Goal: Transaction & Acquisition: Purchase product/service

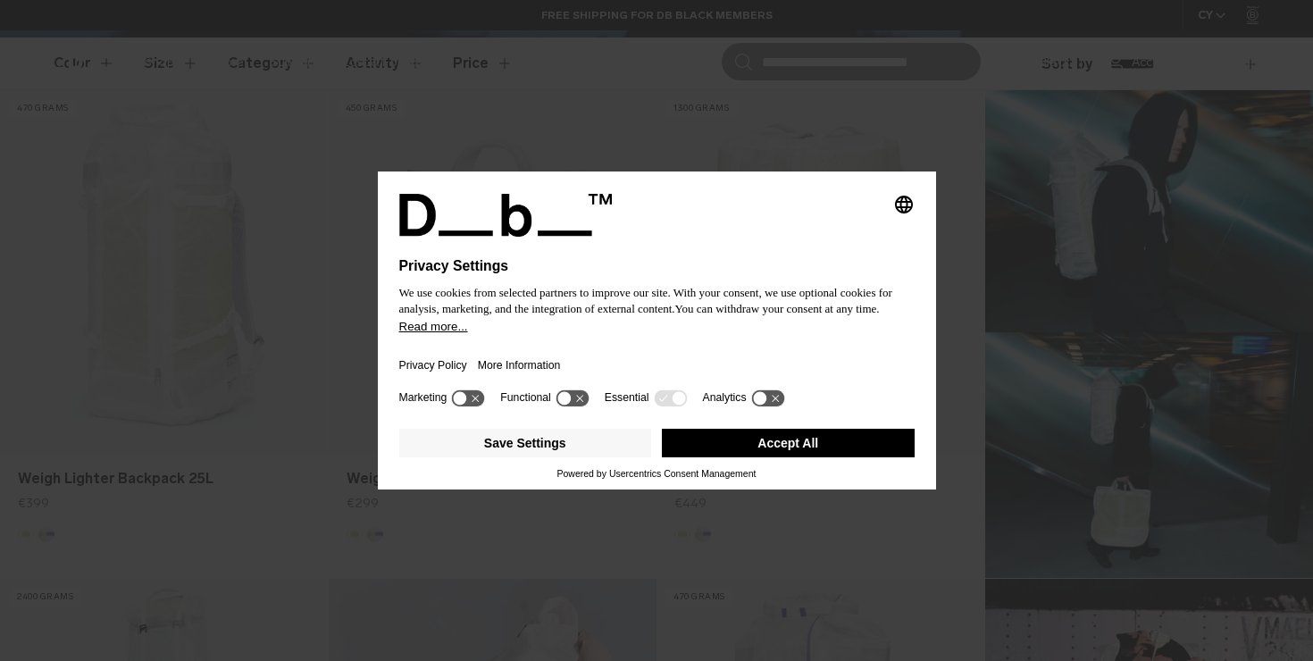
click at [476, 402] on icon at bounding box center [475, 398] width 7 height 7
click at [466, 406] on icon at bounding box center [468, 397] width 33 height 17
click at [583, 452] on button "Save Settings" at bounding box center [525, 443] width 253 height 29
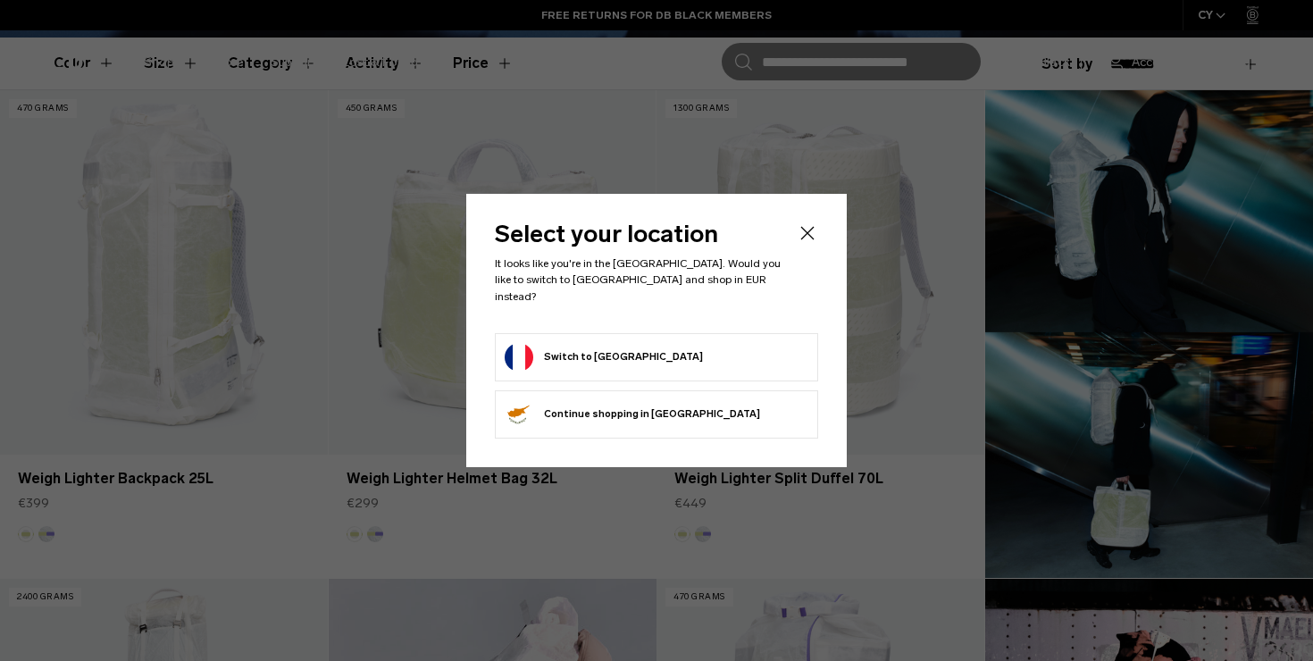
click at [616, 343] on button "Switch to France" at bounding box center [604, 357] width 198 height 29
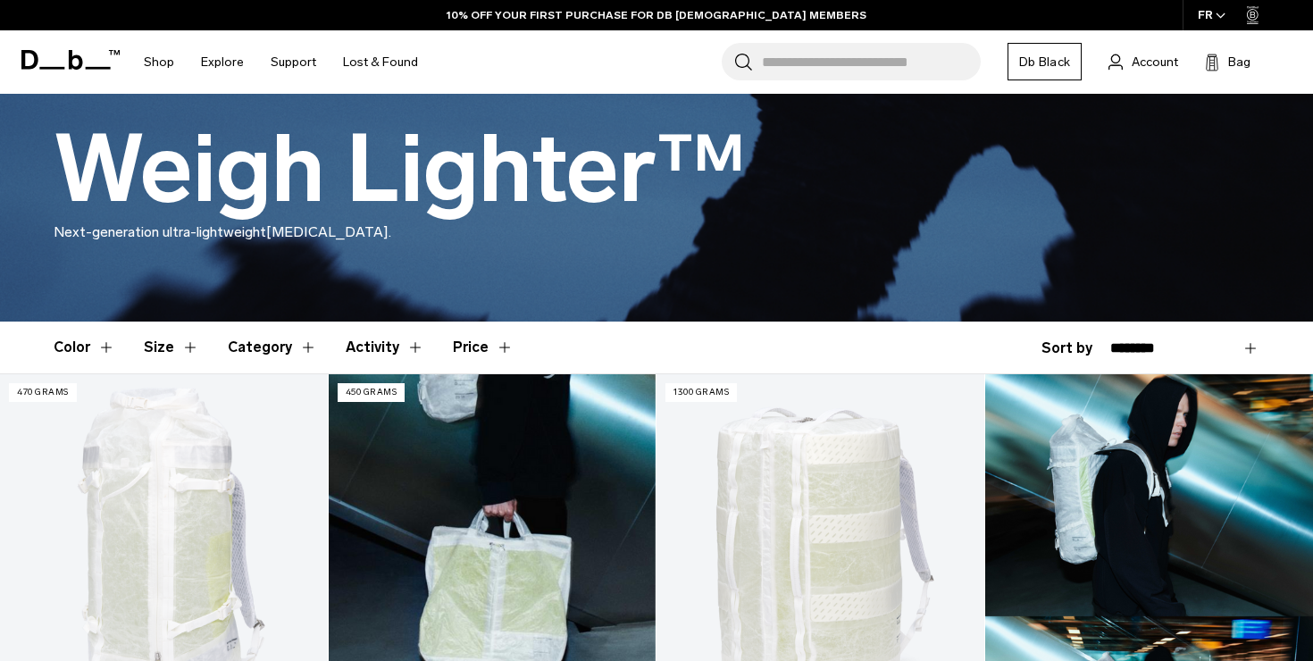
scroll to position [262, 0]
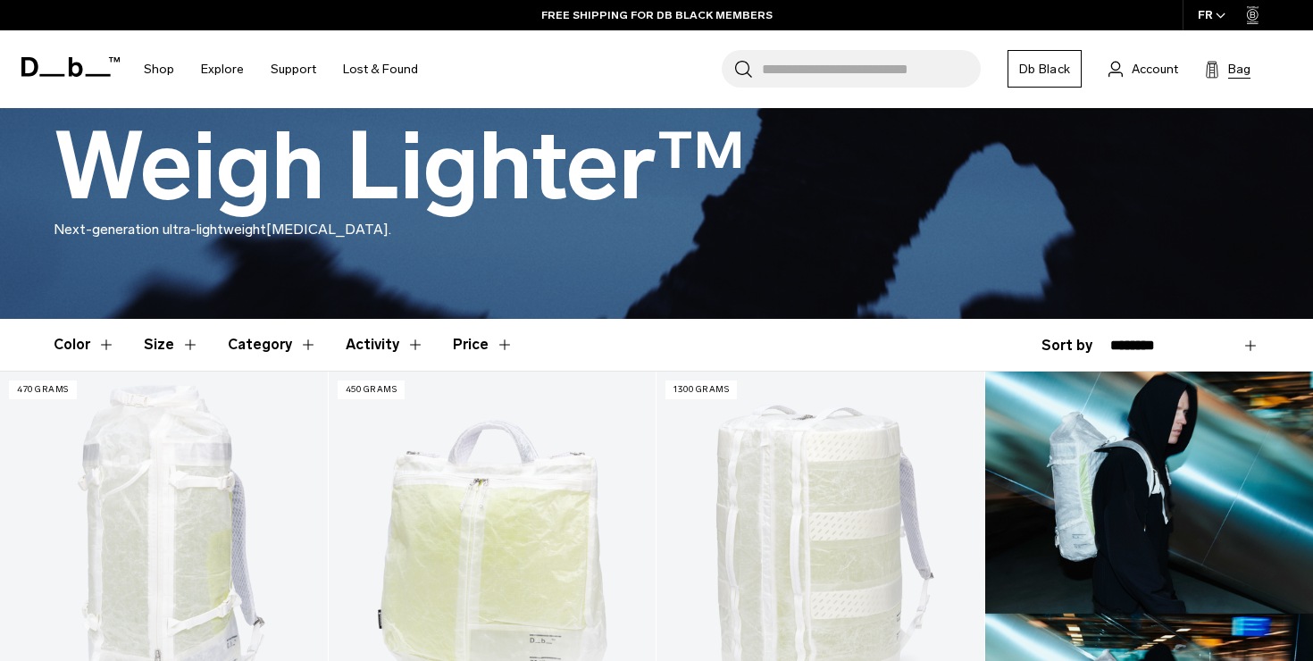
click at [1223, 65] on button "Bag (0)" at bounding box center [1228, 68] width 46 height 21
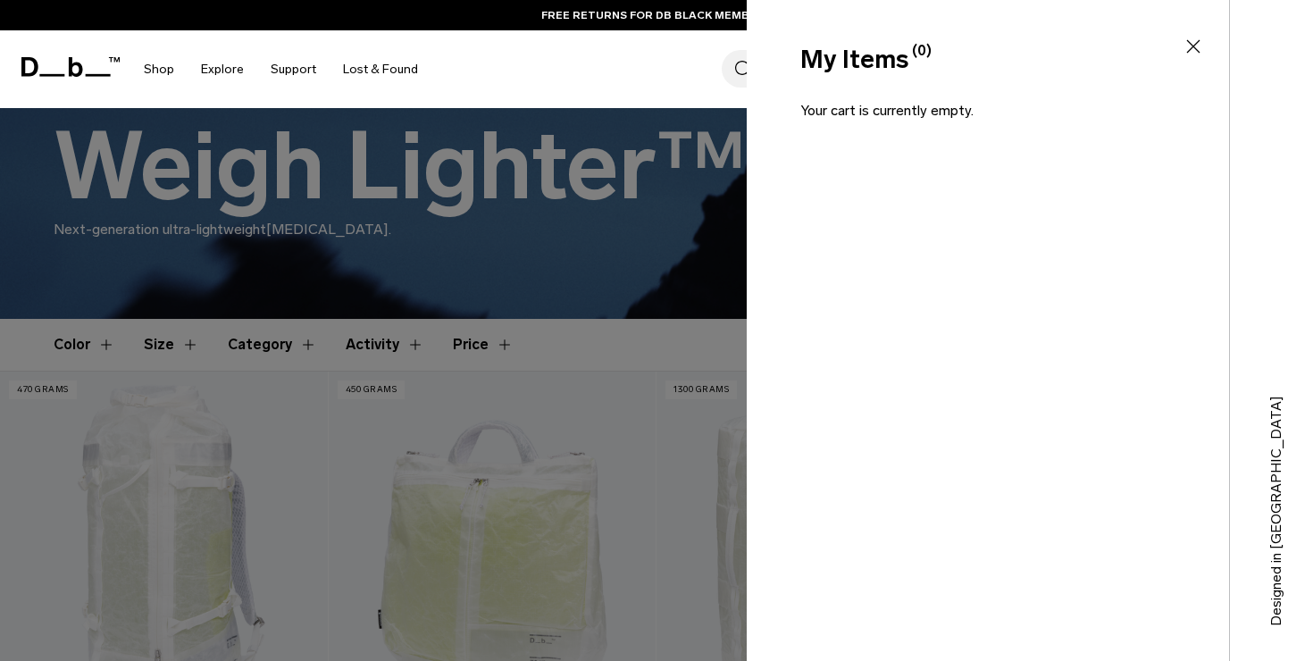
click at [1191, 44] on icon at bounding box center [1193, 46] width 21 height 21
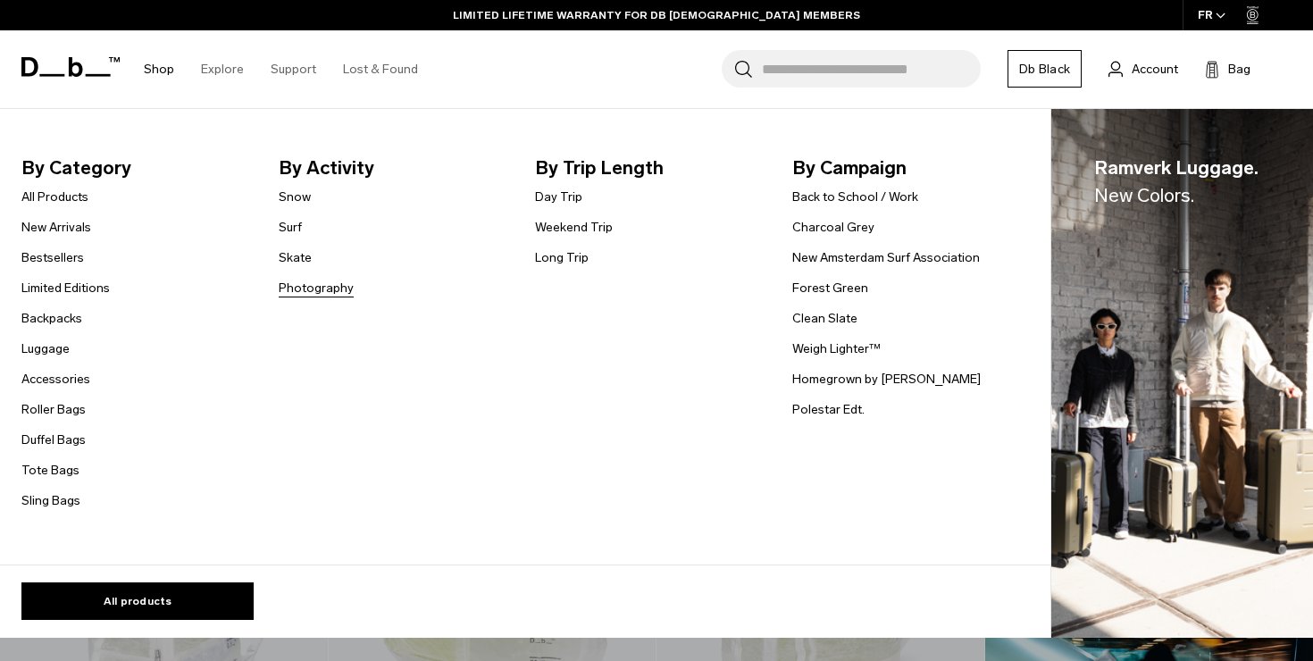
click at [309, 292] on link "Photography" at bounding box center [316, 288] width 75 height 19
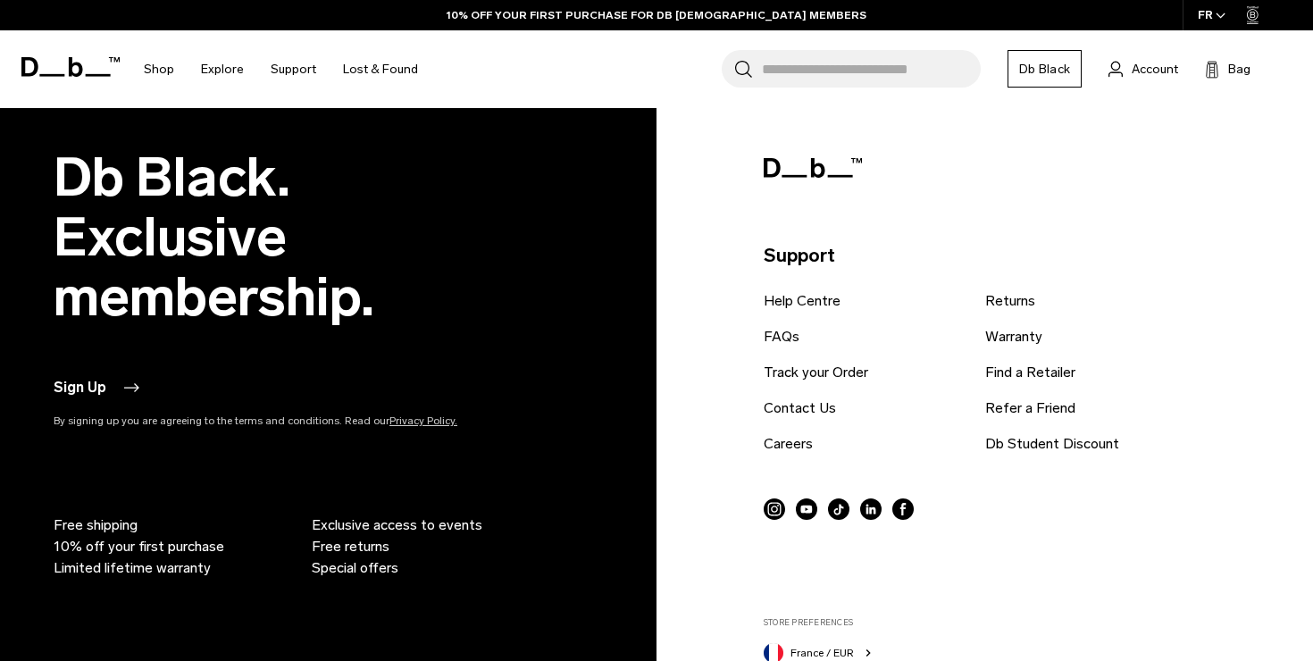
scroll to position [4196, 0]
